Goal: Communication & Community: Answer question/provide support

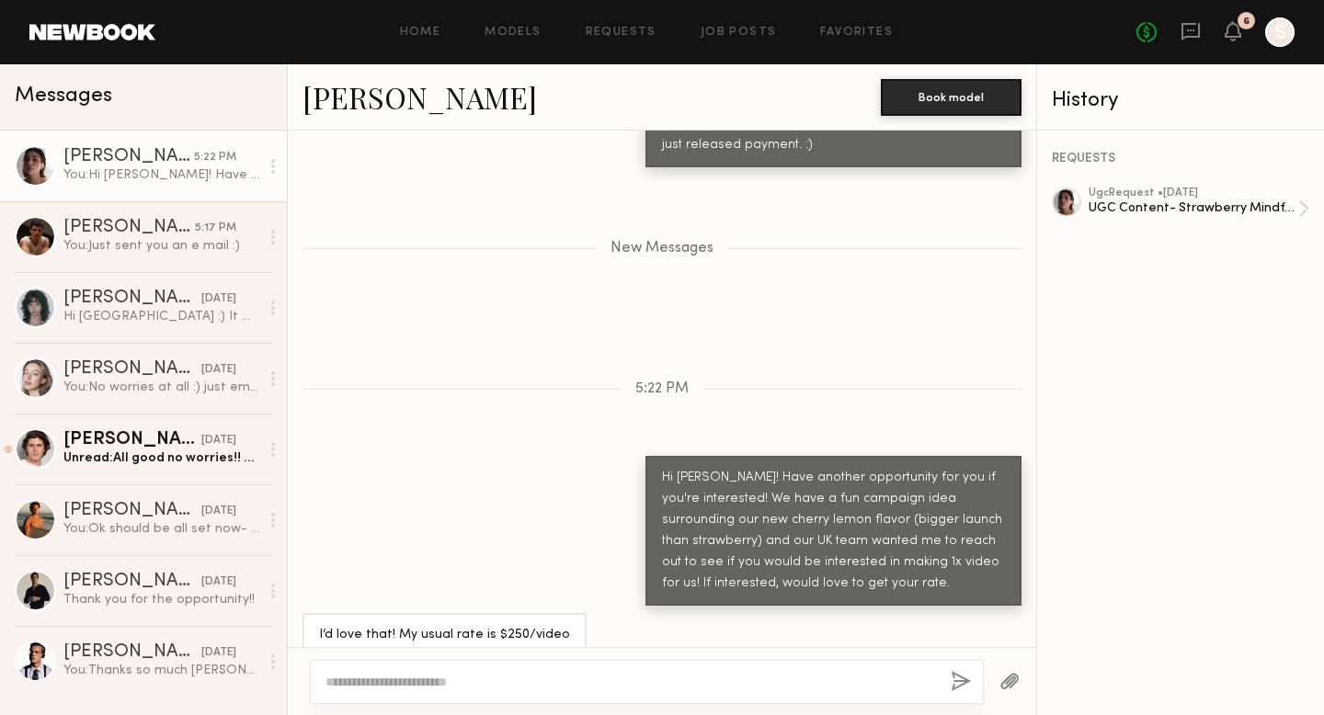
scroll to position [1758, 0]
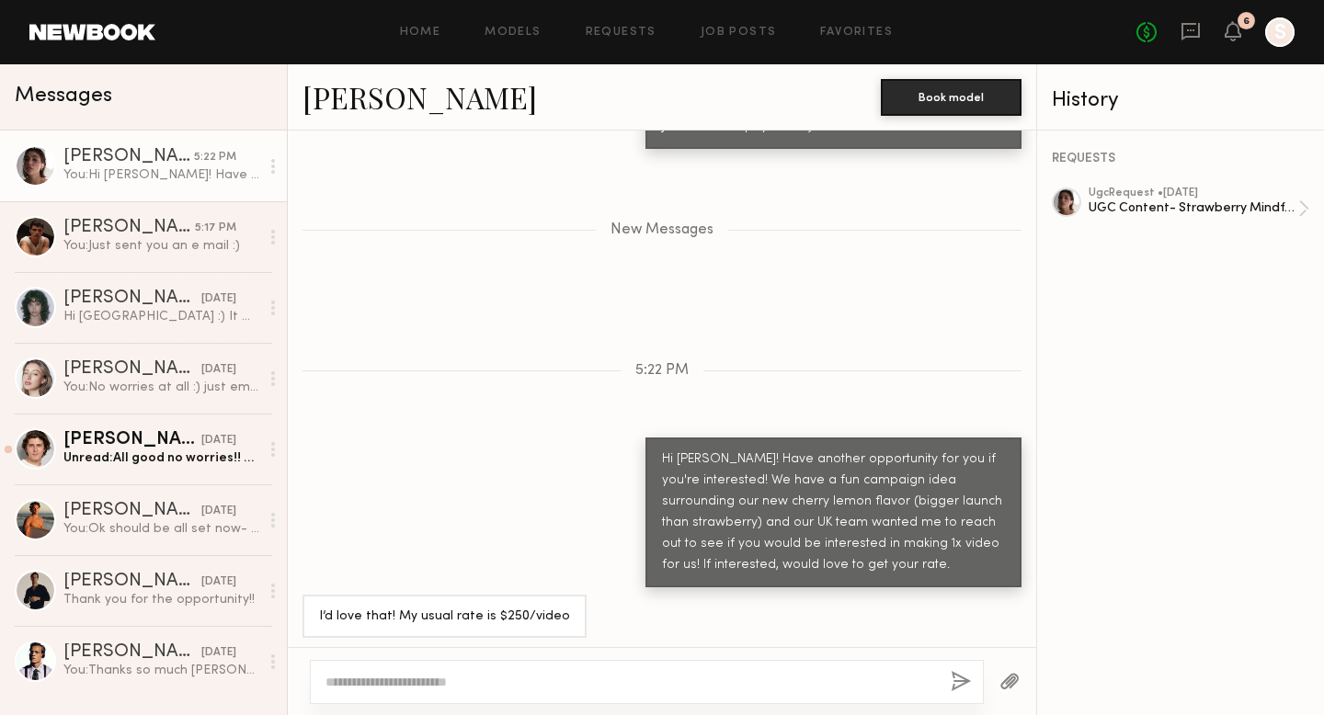
click at [689, 680] on textarea at bounding box center [630, 682] width 610 height 18
type textarea "**********"
click at [967, 680] on button "button" at bounding box center [961, 682] width 20 height 23
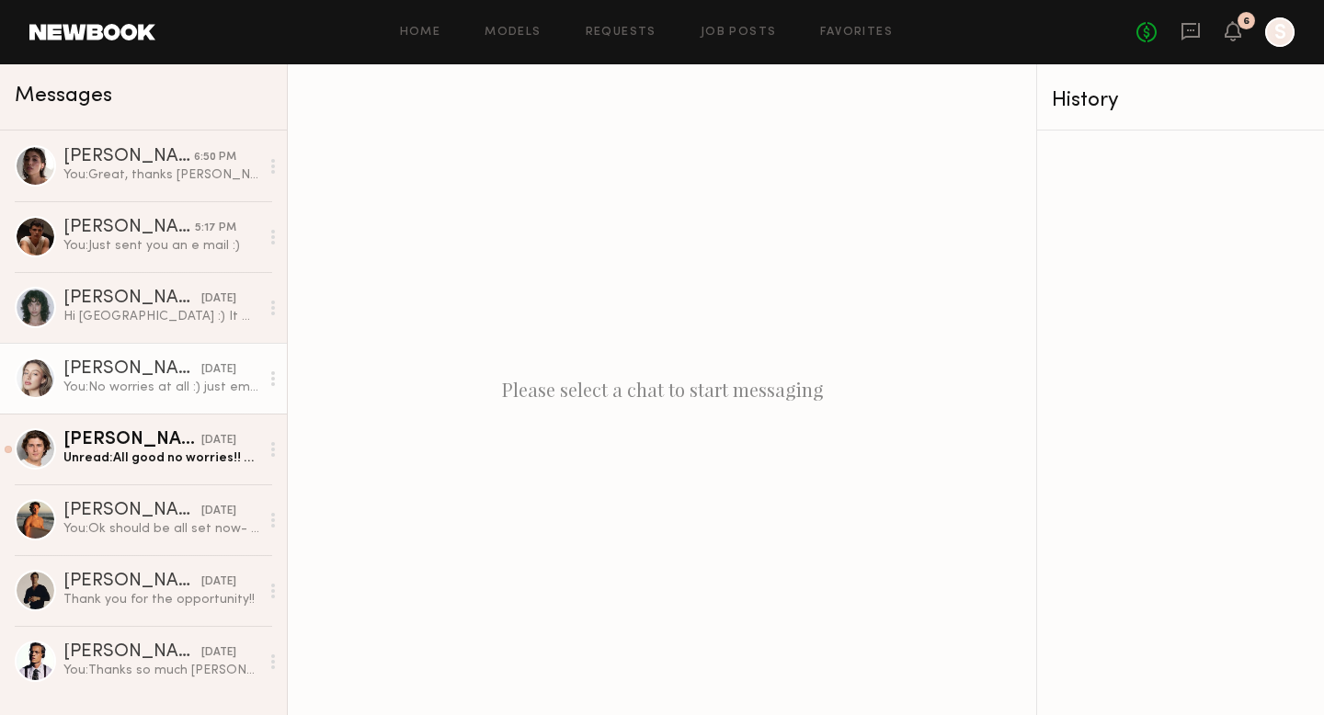
click at [131, 388] on div "You: No worries at all :) just emailed you!" at bounding box center [161, 387] width 196 height 17
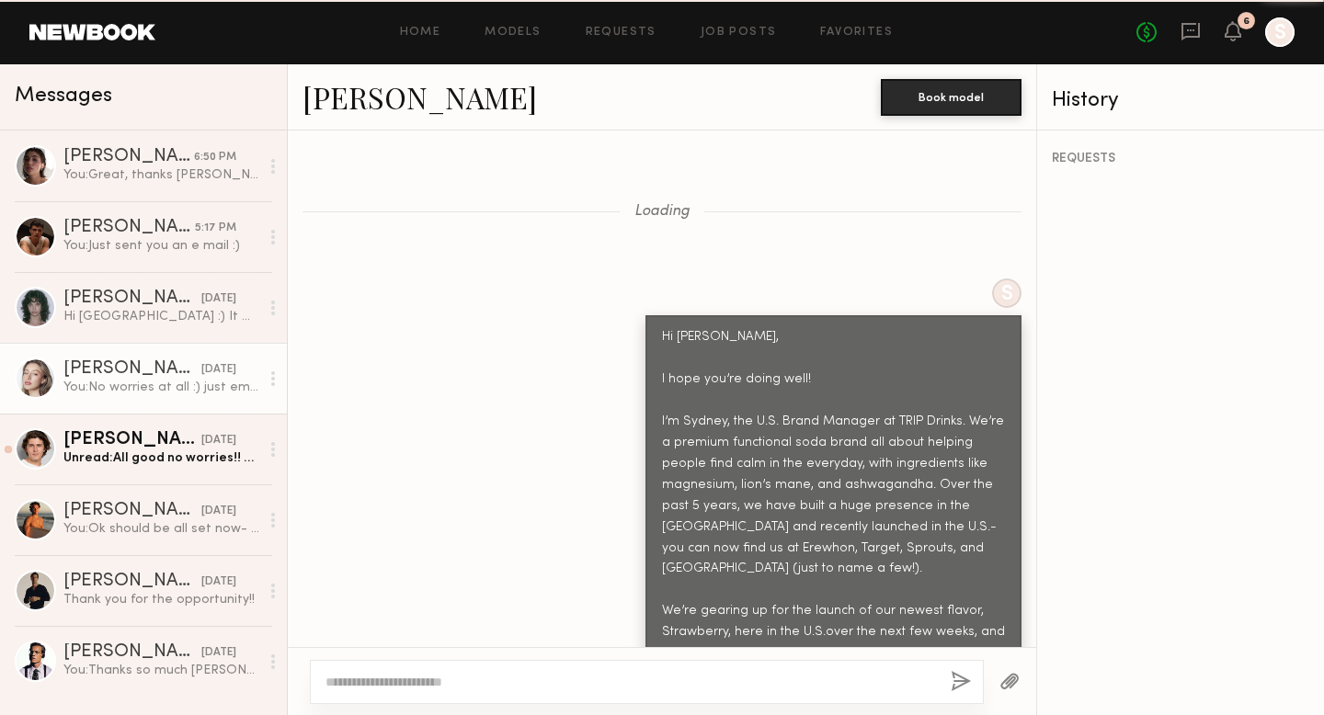
scroll to position [3070, 0]
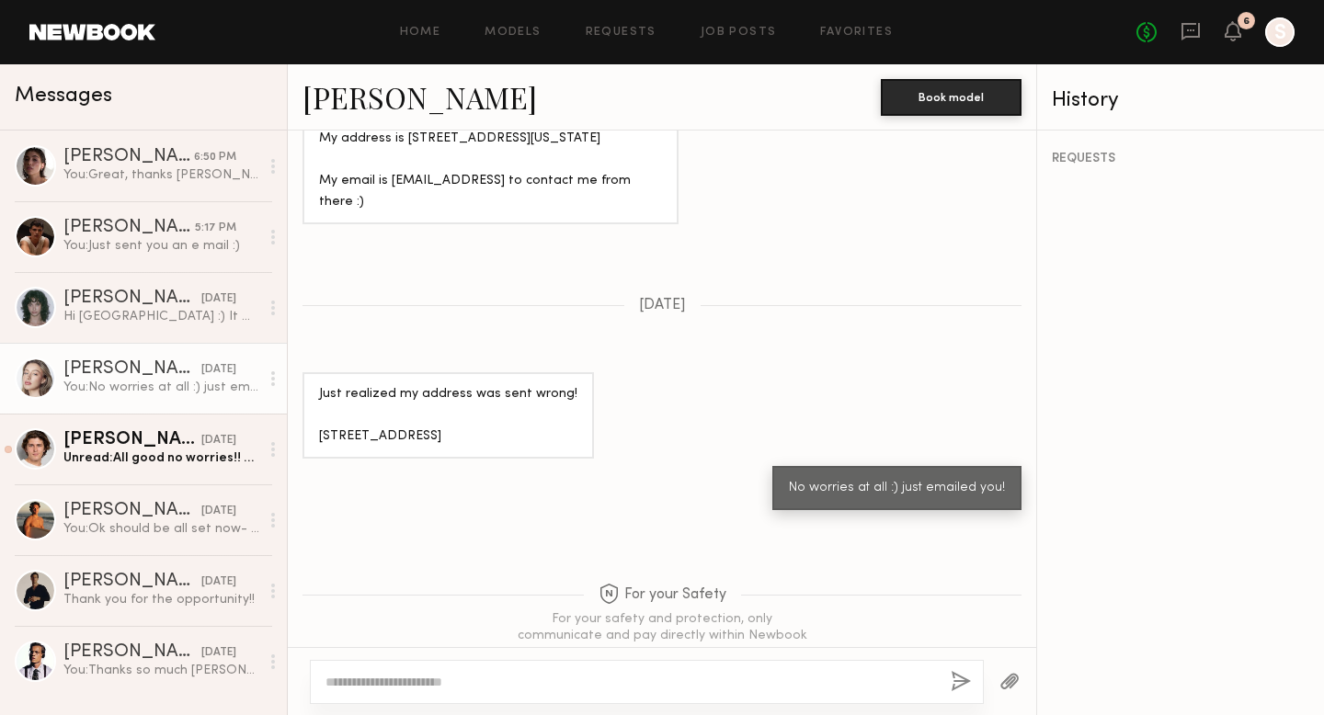
click at [362, 94] on link "[PERSON_NAME]" at bounding box center [419, 97] width 234 height 40
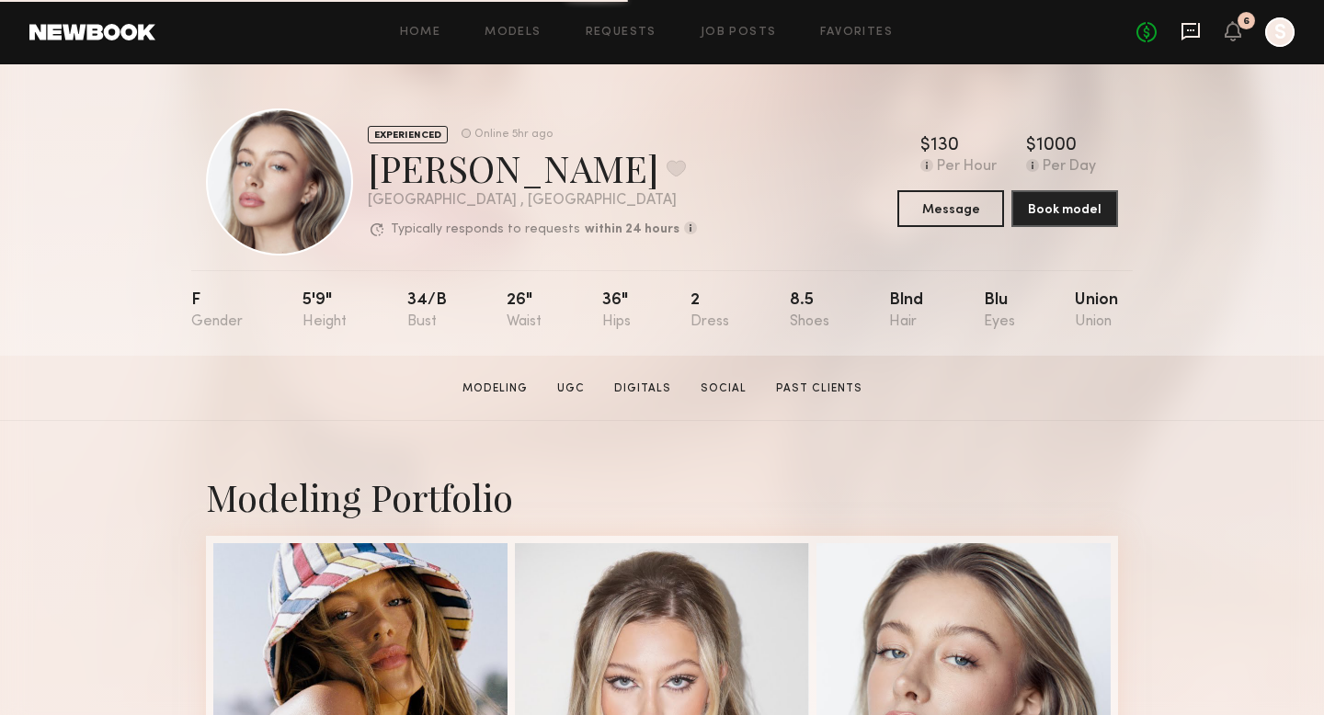
click at [1194, 39] on icon at bounding box center [1190, 31] width 20 height 20
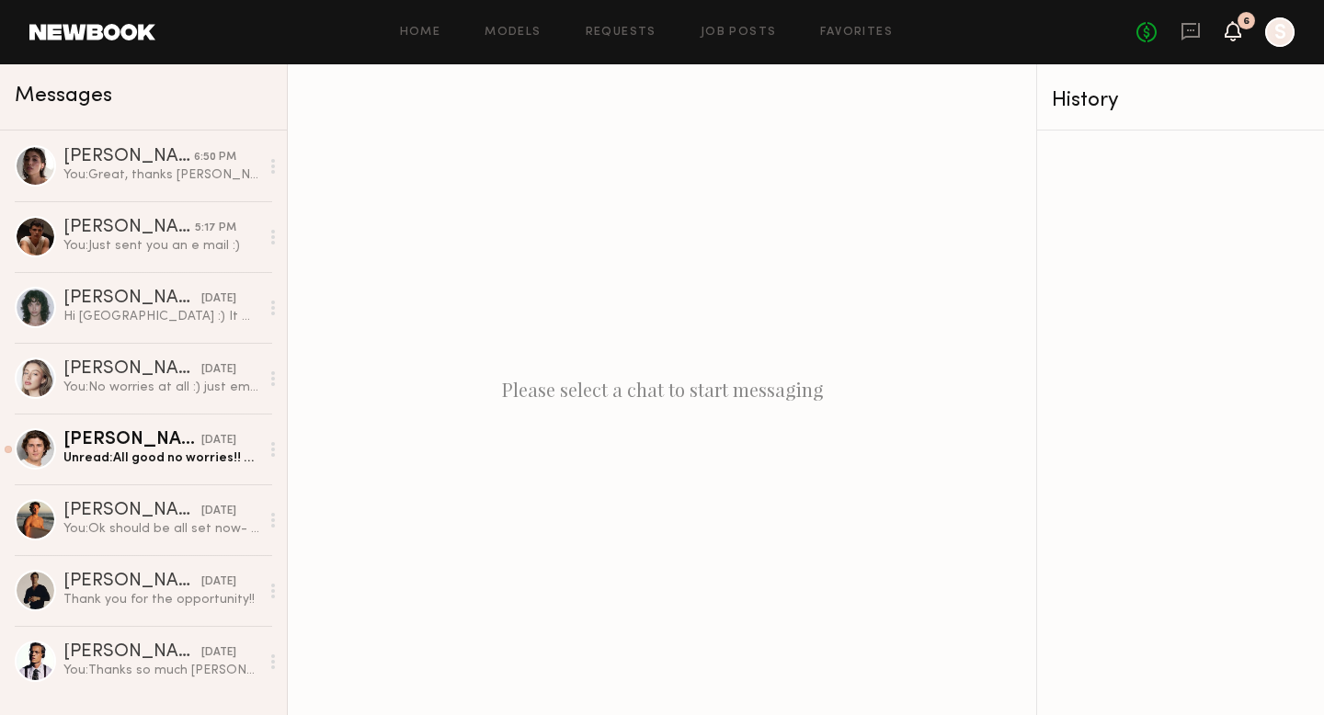
click at [1237, 36] on icon at bounding box center [1232, 30] width 15 height 13
